Goal: Task Accomplishment & Management: Complete application form

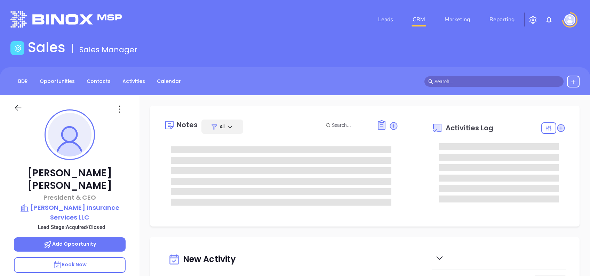
type input "[DATE]"
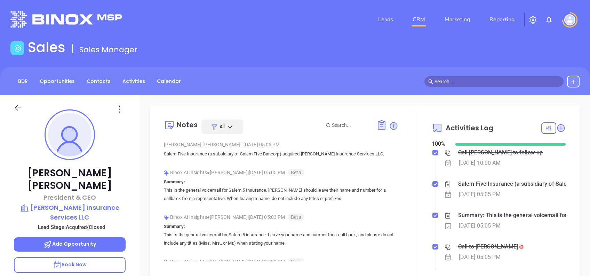
type input "[PERSON_NAME]"
drag, startPoint x: 101, startPoint y: 171, endPoint x: 42, endPoint y: 168, distance: 58.6
click at [42, 168] on p "Steven Roy" at bounding box center [70, 179] width 112 height 25
copy p "Steven Roy"
drag, startPoint x: 127, startPoint y: 205, endPoint x: 37, endPoint y: 191, distance: 91.6
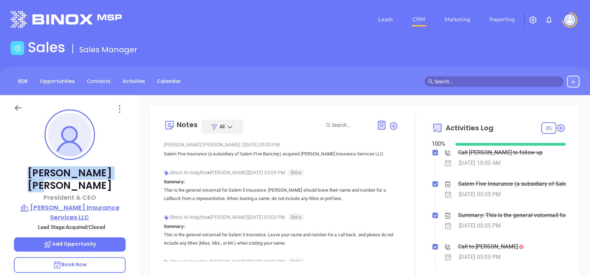
click at [37, 191] on div "Steven Roy President & CEO Elliot Whittier Insurance Services LLC Lead Stage: A…" at bounding box center [70, 267] width 140 height 345
copy p "Elliot Whittier Insurance Services LLC"
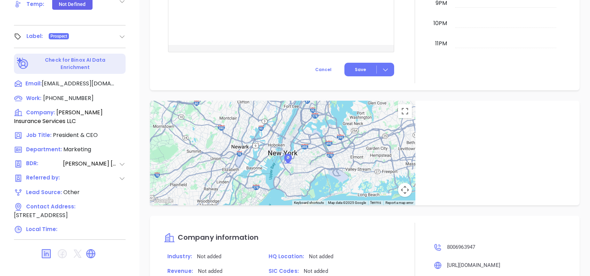
scroll to position [121, 0]
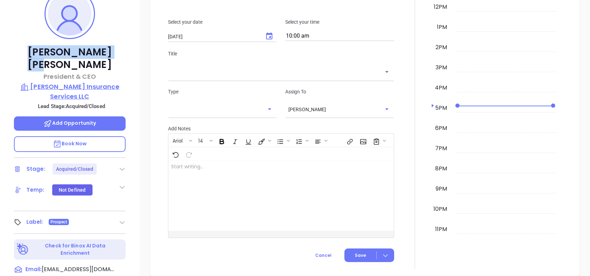
click at [76, 82] on p "Elliot Whittier Insurance Services LLC" at bounding box center [70, 91] width 112 height 19
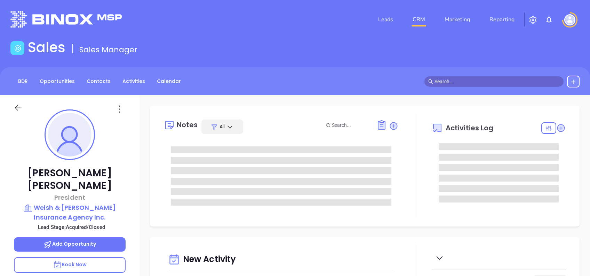
type input "[DATE]"
type input "[PERSON_NAME]"
drag, startPoint x: 113, startPoint y: 174, endPoint x: 39, endPoint y: 172, distance: 73.8
click at [39, 172] on p "Steven Joyce" at bounding box center [70, 179] width 112 height 25
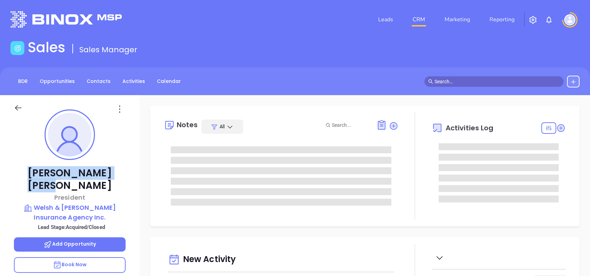
copy p "Steven Joyce"
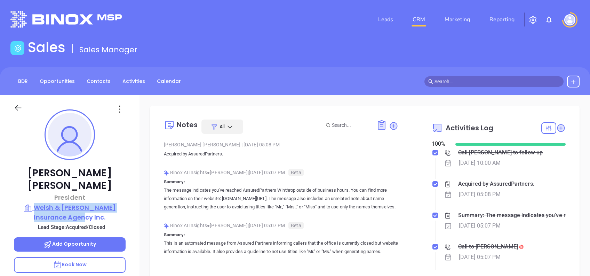
drag, startPoint x: 132, startPoint y: 205, endPoint x: 33, endPoint y: 197, distance: 99.2
click at [33, 197] on div "Steven Joyce President Welsh & Parker Insurance Agency Inc. Lead Stage: Acquire…" at bounding box center [70, 267] width 140 height 345
copy p "Welsh & Parker Insurance Agency Inc."
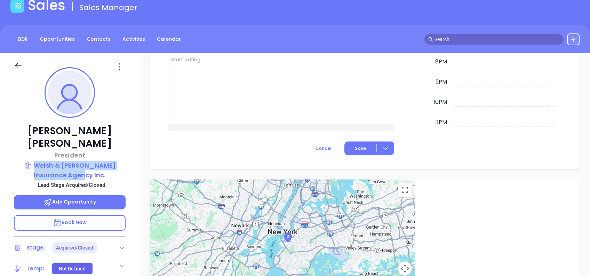
scroll to position [28, 0]
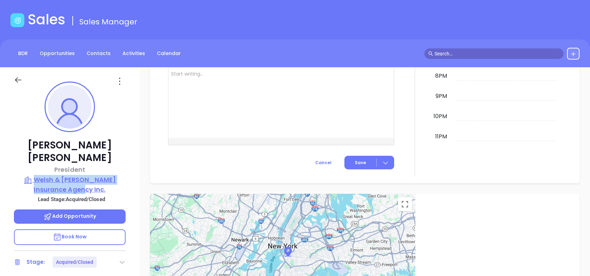
click at [94, 175] on p "Welsh & Parker Insurance Agency Inc." at bounding box center [70, 184] width 112 height 19
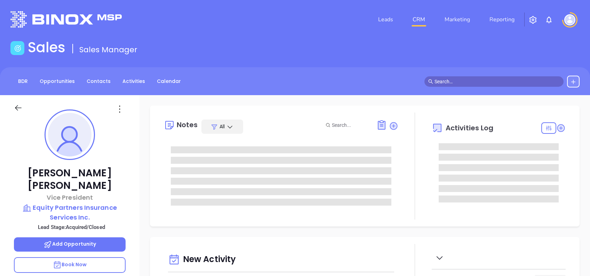
type input "[DATE]"
type input "[PERSON_NAME]"
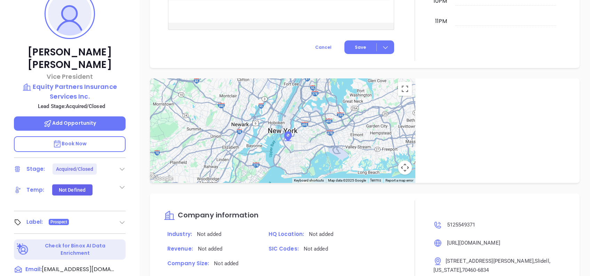
scroll to position [0, 0]
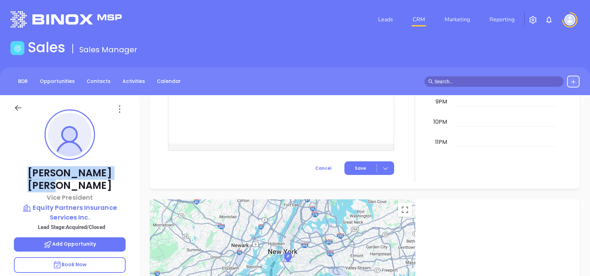
drag, startPoint x: 116, startPoint y: 169, endPoint x: 36, endPoint y: 174, distance: 80.2
click at [36, 174] on p "Anthony Silva" at bounding box center [70, 179] width 112 height 25
copy p "Anthony Silva"
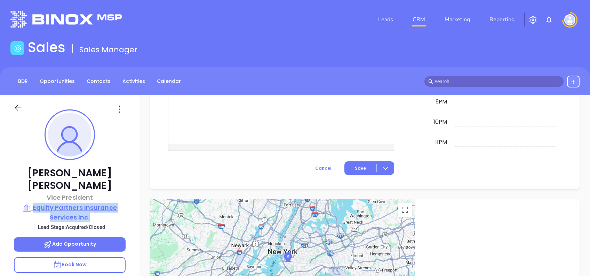
drag, startPoint x: 129, startPoint y: 203, endPoint x: 34, endPoint y: 195, distance: 95.8
click at [34, 195] on div "Anthony Silva Vice President Equity Partners Insurance Services Inc. Lead Stage…" at bounding box center [70, 267] width 140 height 345
copy p "Equity Partners Insurance Services Inc."
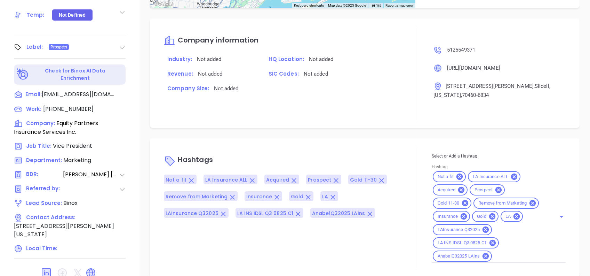
scroll to position [75, 0]
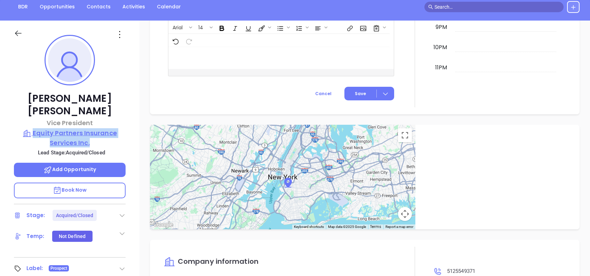
click at [78, 128] on p "Equity Partners Insurance Services Inc." at bounding box center [70, 137] width 112 height 19
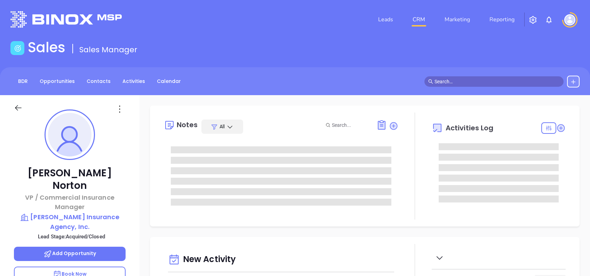
type input "10:00 am"
type input "[DATE]"
type input "[PERSON_NAME]"
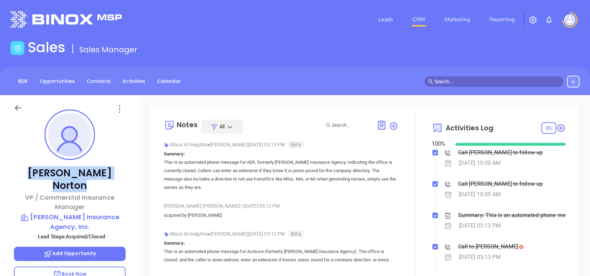
drag, startPoint x: 100, startPoint y: 176, endPoint x: 31, endPoint y: 166, distance: 70.1
click at [31, 166] on div "Paul Norton VP / Commercial Insurance Manager Desanctis Insurance Agency, Inc. …" at bounding box center [70, 267] width 140 height 345
copy p "Paul Norton"
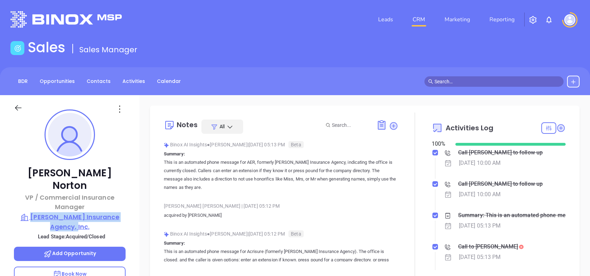
drag, startPoint x: 136, startPoint y: 214, endPoint x: 29, endPoint y: 206, distance: 107.9
click at [29, 206] on div "Paul Norton VP / Commercial Insurance Manager Desanctis Insurance Agency, Inc. …" at bounding box center [70, 267] width 140 height 345
copy p "Desanctis Insurance Agency, Inc."
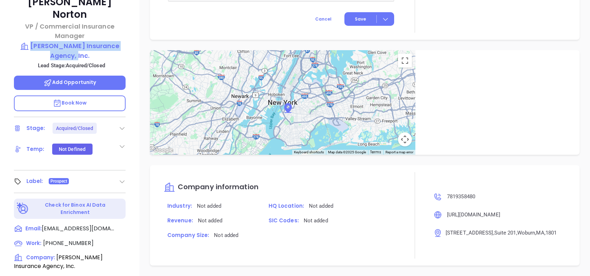
scroll to position [167, 0]
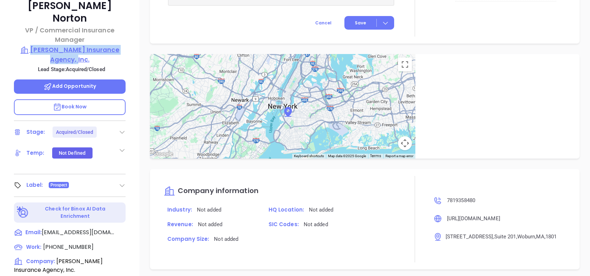
click at [91, 45] on p "Desanctis Insurance Agency, Inc." at bounding box center [70, 54] width 112 height 19
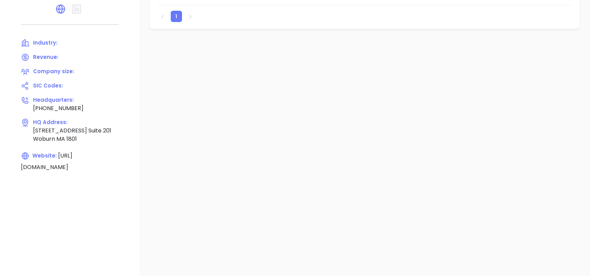
scroll to position [100, 0]
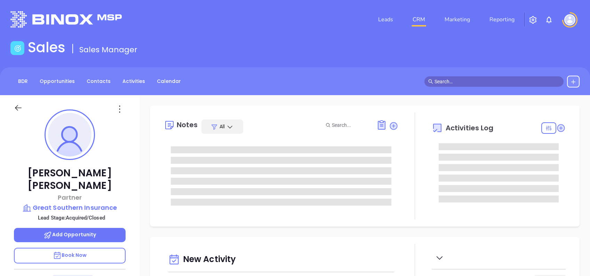
type input "[DATE]"
type input "[PERSON_NAME]"
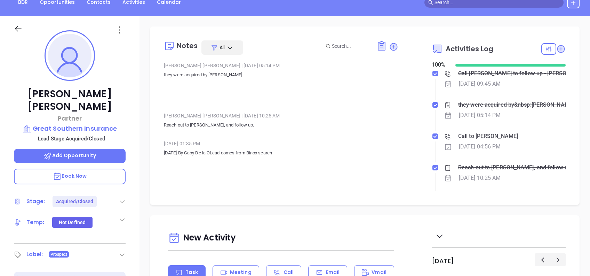
scroll to position [93, 0]
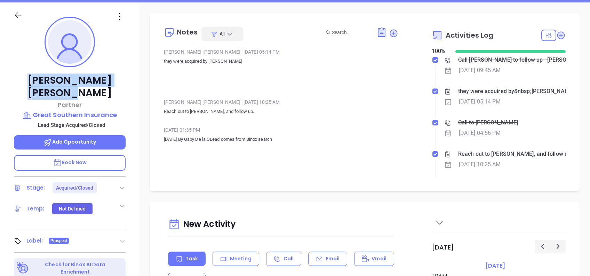
drag, startPoint x: 125, startPoint y: 78, endPoint x: 22, endPoint y: 75, distance: 103.8
click at [22, 75] on p "[PERSON_NAME]" at bounding box center [70, 86] width 112 height 25
copy p "[PERSON_NAME]"
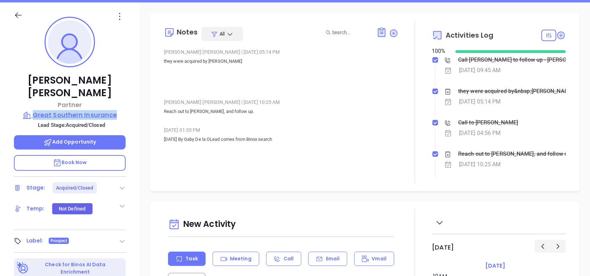
drag, startPoint x: 134, startPoint y: 102, endPoint x: 35, endPoint y: 104, distance: 98.9
click at [35, 104] on div "[PERSON_NAME] Partner Great Southern Insurance Lead Stage: Acquired/Closed Add …" at bounding box center [70, 174] width 140 height 345
copy p "Great Southern Insurance"
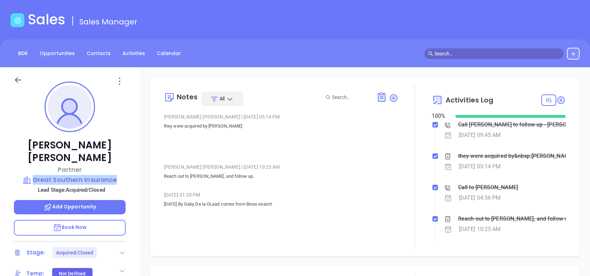
scroll to position [0, 0]
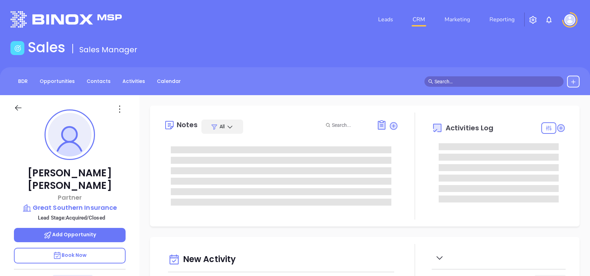
type input "[DATE]"
type input "[PERSON_NAME]"
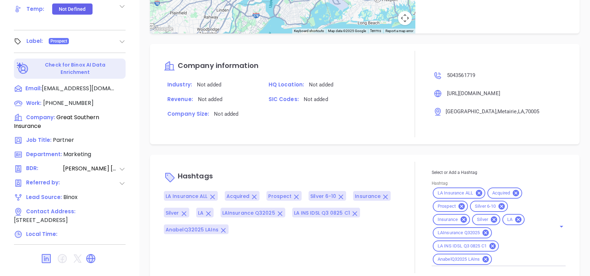
scroll to position [306, 0]
